Goal: Task Accomplishment & Management: Complete application form

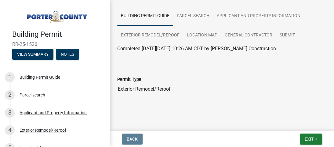
scroll to position [50, 0]
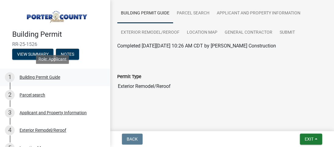
click at [33, 77] on div "Building Permit Guide" at bounding box center [40, 77] width 41 height 4
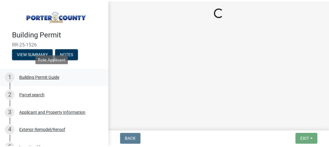
scroll to position [0, 0]
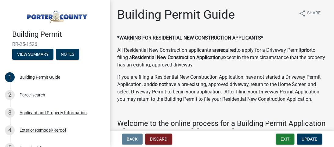
click at [286, 133] on nav "Back Discard Exit Update" at bounding box center [222, 139] width 224 height 16
click at [285, 138] on button "Exit" at bounding box center [285, 138] width 19 height 11
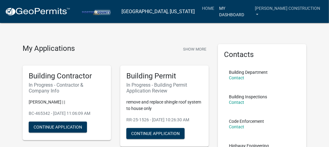
click at [243, 9] on link "My Dashboard" at bounding box center [235, 11] width 36 height 18
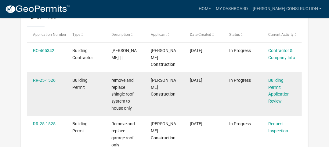
scroll to position [109, 0]
click at [274, 83] on div "Building Permit Application Review" at bounding box center [281, 90] width 27 height 28
click at [274, 85] on link "Building Permit Application Review" at bounding box center [278, 90] width 21 height 26
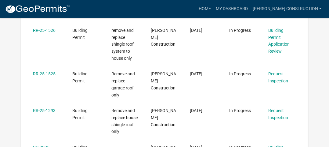
scroll to position [158, 0]
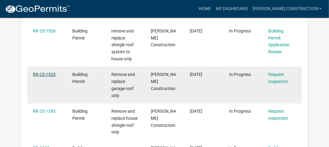
click at [50, 72] on link "RR-25-1525" at bounding box center [44, 74] width 23 height 5
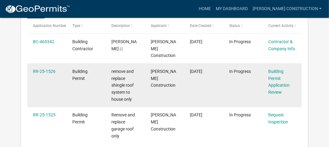
scroll to position [119, 0]
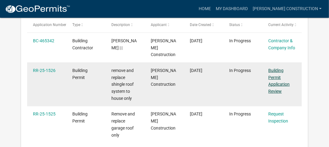
click at [277, 71] on link "Building Permit Application Review" at bounding box center [278, 81] width 21 height 26
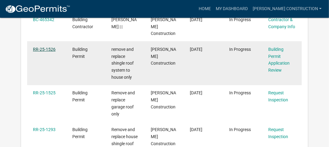
scroll to position [129, 0]
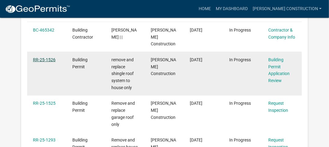
click at [49, 57] on link "RR-25-1526" at bounding box center [44, 59] width 23 height 5
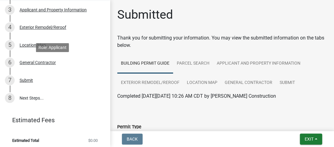
scroll to position [104, 0]
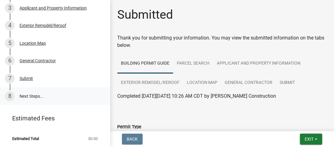
click at [32, 96] on link "8 Next Steps..." at bounding box center [55, 96] width 110 height 18
click at [30, 77] on div "Submit" at bounding box center [26, 78] width 13 height 4
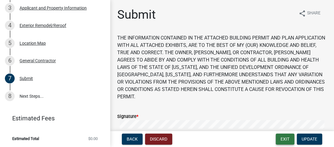
click at [289, 138] on button "Exit" at bounding box center [285, 138] width 19 height 11
